Goal: Task Accomplishment & Management: Manage account settings

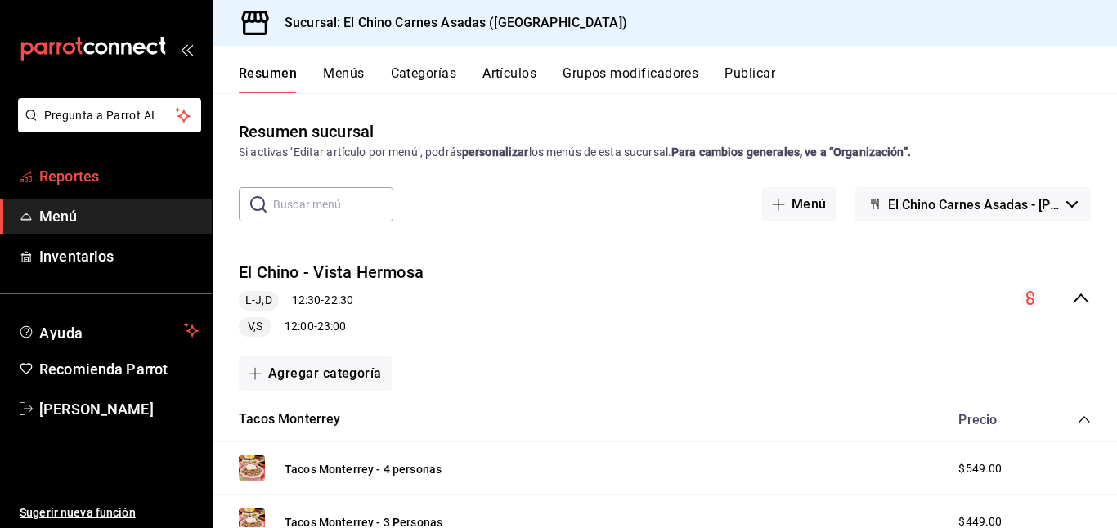
click at [74, 173] on span "Reportes" at bounding box center [118, 176] width 159 height 22
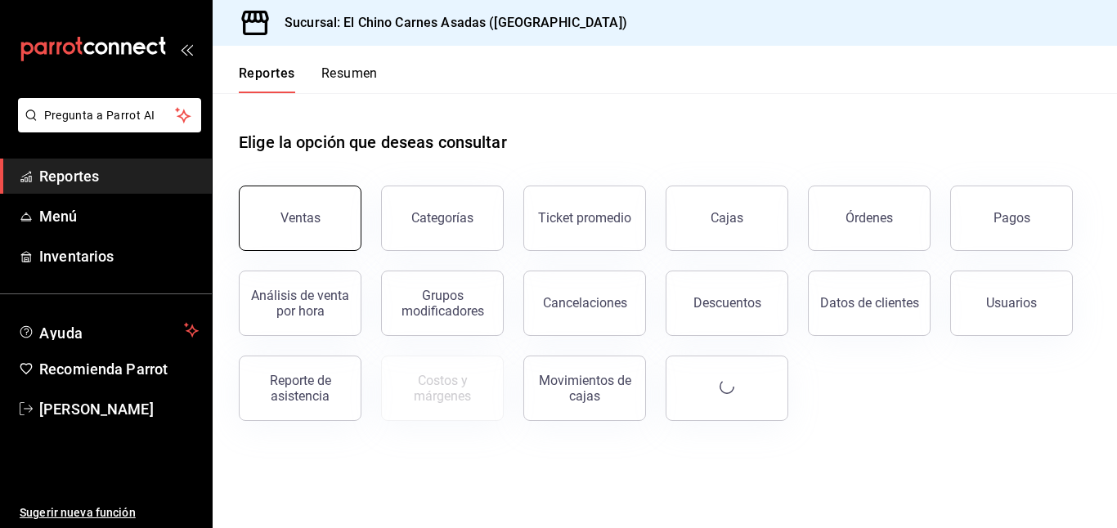
click at [315, 209] on button "Ventas" at bounding box center [300, 218] width 123 height 65
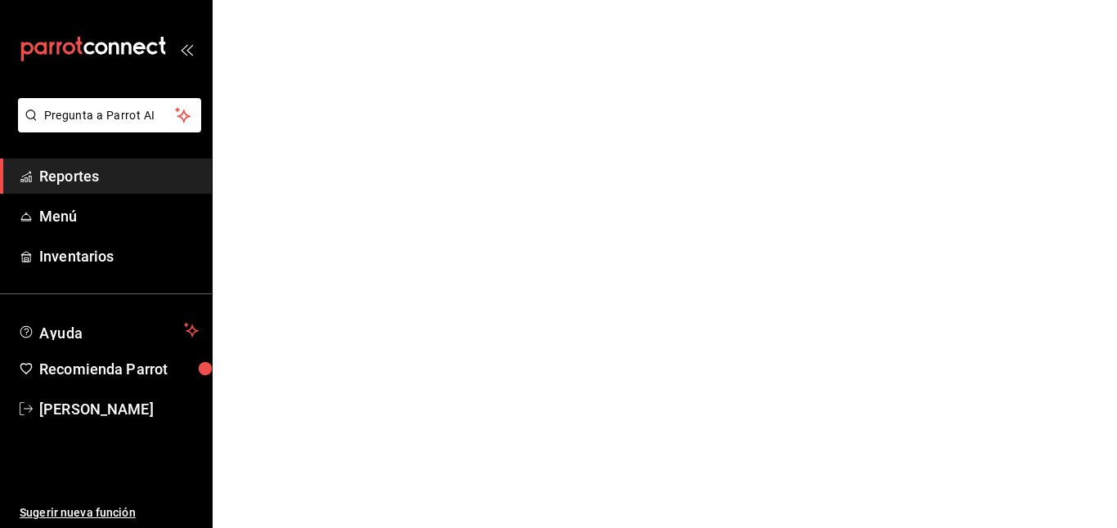
click at [186, 57] on div "mailbox folders" at bounding box center [106, 49] width 212 height 98
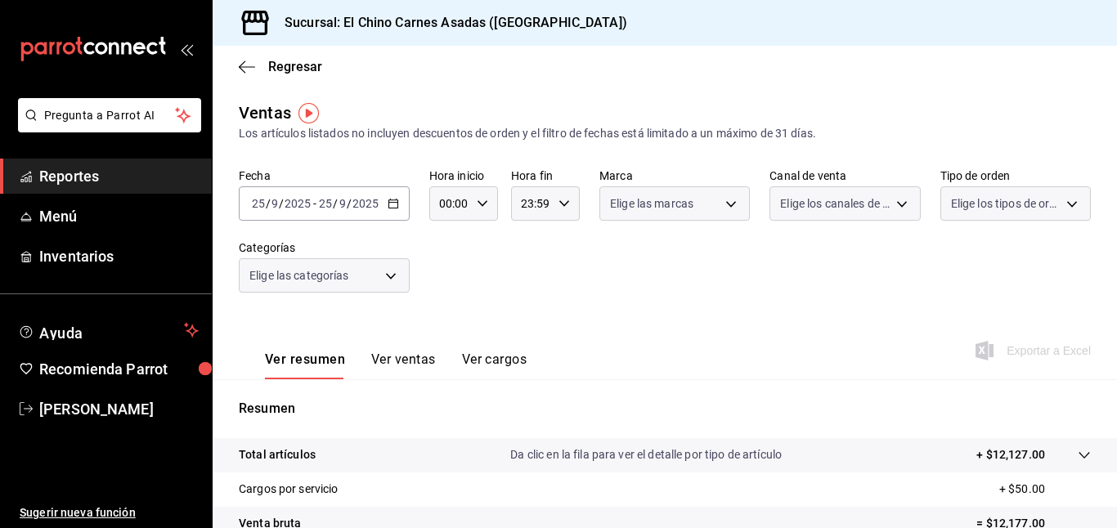
click at [177, 48] on div "mailbox folders" at bounding box center [106, 49] width 212 height 98
click at [264, 26] on icon at bounding box center [255, 23] width 33 height 33
click at [240, 62] on icon "button" at bounding box center [247, 67] width 16 height 15
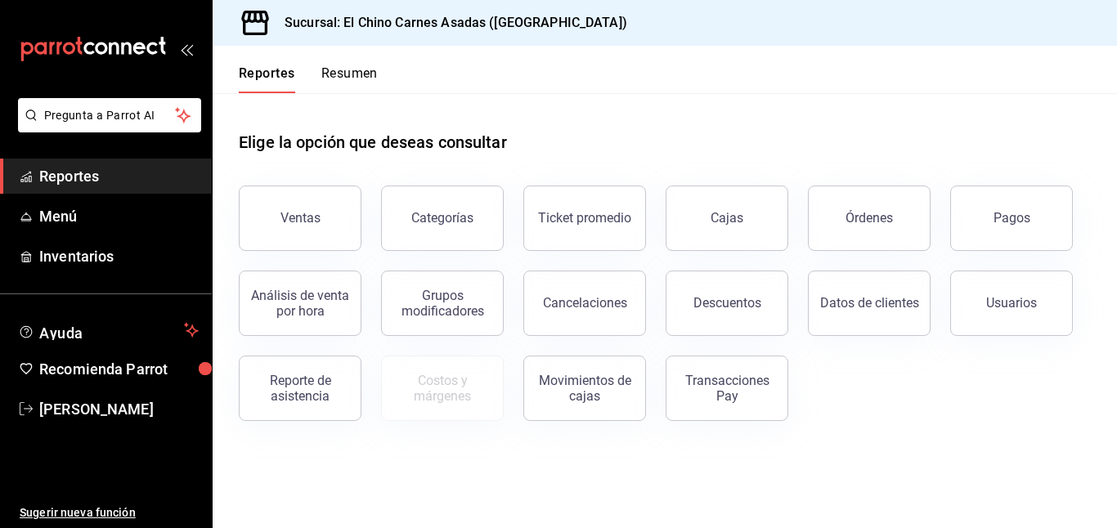
click at [187, 43] on icon "open_drawer_menu" at bounding box center [186, 49] width 13 height 13
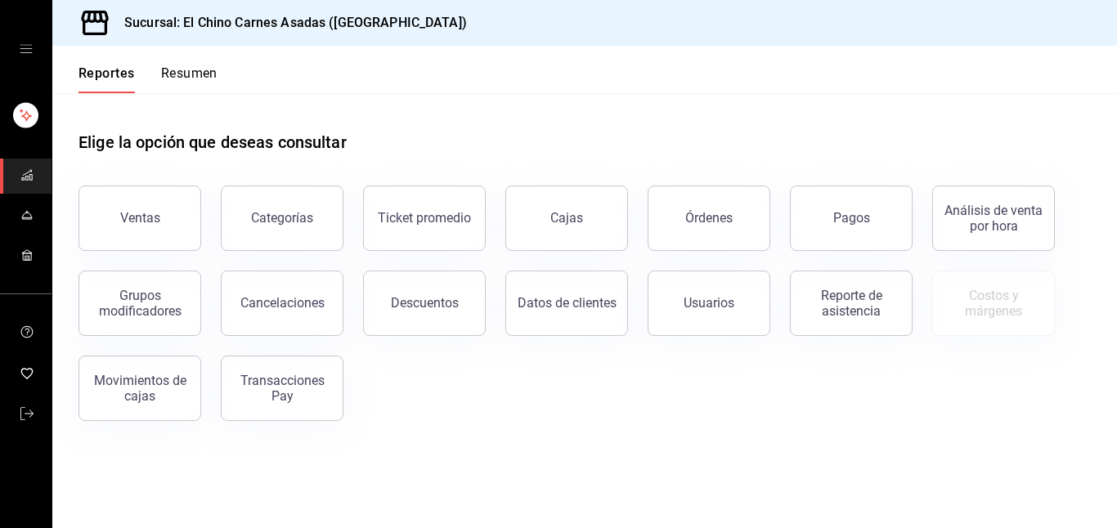
click at [20, 51] on icon "open drawer" at bounding box center [26, 49] width 13 height 13
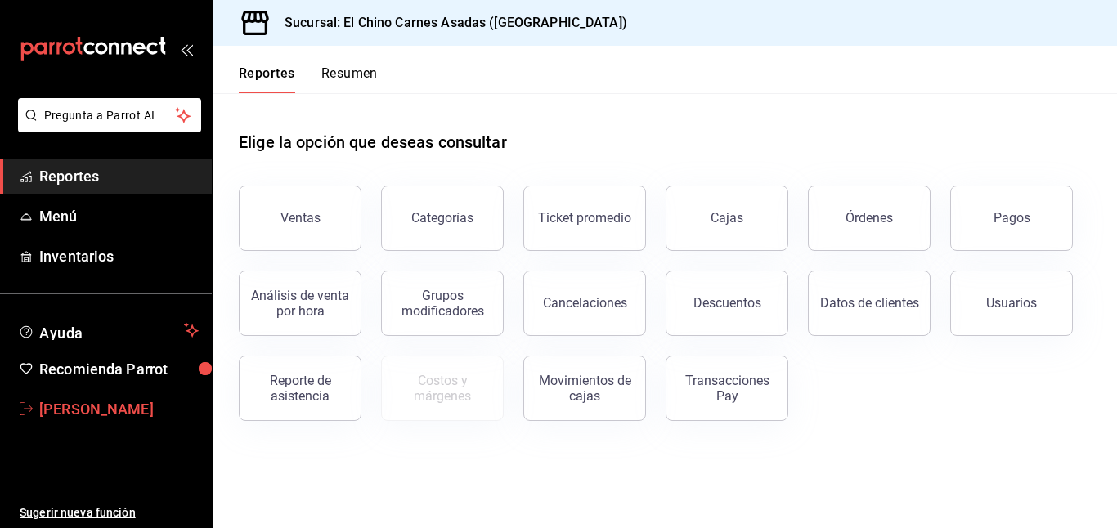
click at [50, 408] on span "[PERSON_NAME]" at bounding box center [118, 409] width 159 height 22
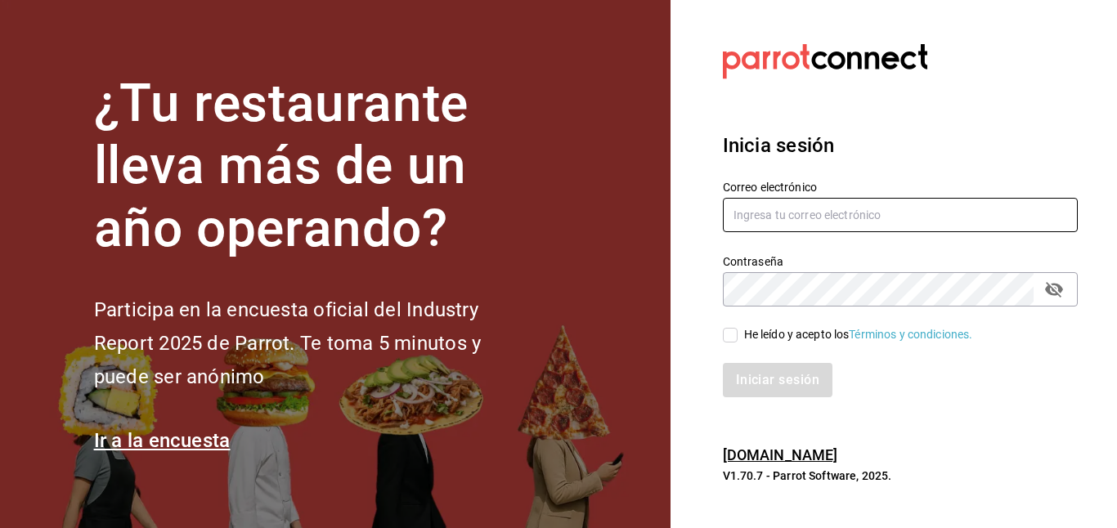
type input "[EMAIL_ADDRESS][DOMAIN_NAME]"
click at [731, 335] on input "He leído y acepto los Términos y condiciones." at bounding box center [730, 335] width 15 height 15
checkbox input "true"
